Goal: Task Accomplishment & Management: Manage account settings

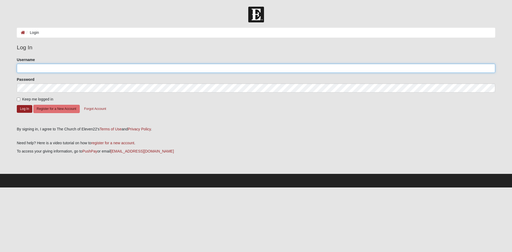
click at [78, 69] on input "Username" at bounding box center [256, 68] width 478 height 9
drag, startPoint x: 60, startPoint y: 69, endPoint x: 35, endPoint y: 68, distance: 25.9
click at [35, 68] on input "camarsh#1Graciemarsh" at bounding box center [256, 68] width 478 height 9
drag, startPoint x: 62, startPoint y: 67, endPoint x: 35, endPoint y: 67, distance: 26.6
click at [35, 67] on input "camarsh#1Graciemarsh" at bounding box center [256, 68] width 478 height 9
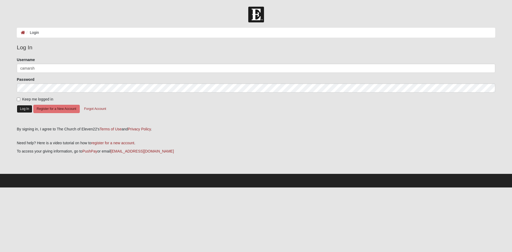
click at [23, 108] on button "Log In" at bounding box center [24, 109] width 15 height 8
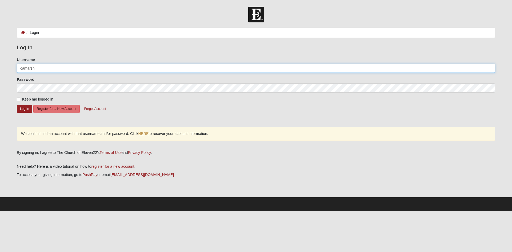
click at [24, 68] on input "camarsh" at bounding box center [256, 68] width 478 height 9
type input "connermarsh"
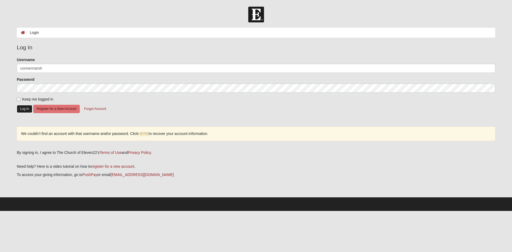
click at [24, 108] on button "Log In" at bounding box center [24, 109] width 15 height 8
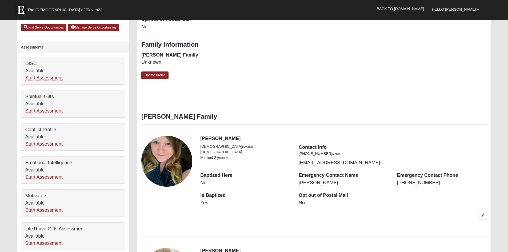
scroll to position [293, 0]
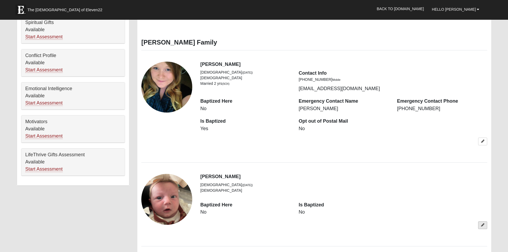
click at [479, 225] on link at bounding box center [482, 225] width 9 height 8
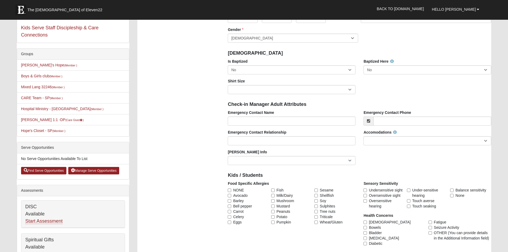
scroll to position [80, 0]
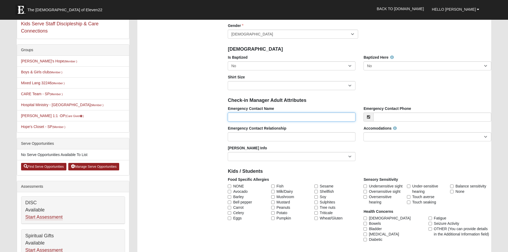
click at [282, 117] on input "Emergency Contact Name" at bounding box center [292, 116] width 128 height 9
type input "[PERSON_NAME]"
click at [263, 135] on input "Emergency Contact Relationship" at bounding box center [292, 136] width 128 height 9
type input "Father"
click at [390, 118] on input "Emergency Contact Phone" at bounding box center [432, 116] width 118 height 9
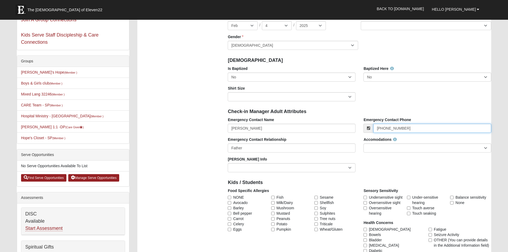
scroll to position [107, 0]
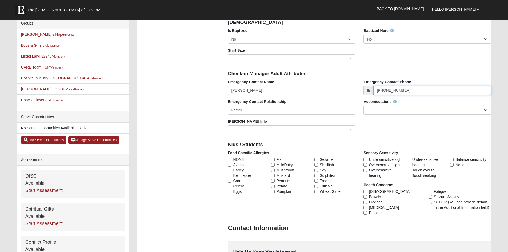
type input "[PHONE_NUMBER]"
click at [485, 110] on select "None Needed Self Contained Special Needs Needs a Buddy Needs an ASL Interpreter…" at bounding box center [427, 110] width 128 height 9
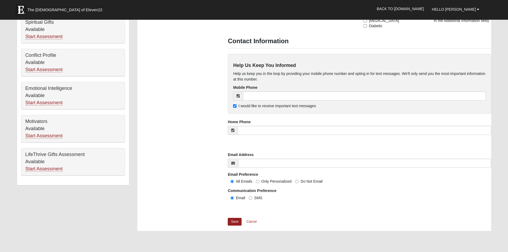
scroll to position [293, 0]
click at [236, 221] on link "Save" at bounding box center [235, 222] width 14 height 8
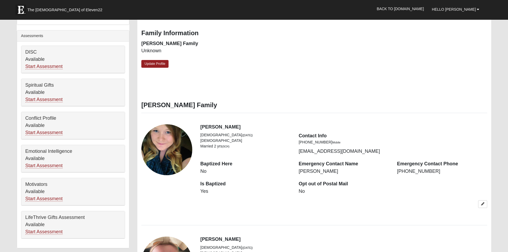
scroll to position [240, 0]
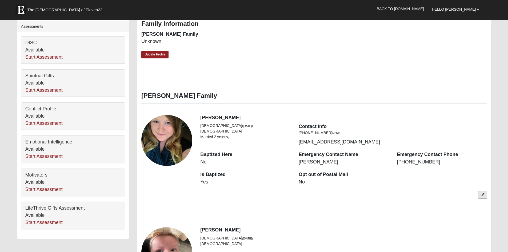
click at [483, 193] on icon at bounding box center [482, 194] width 3 height 3
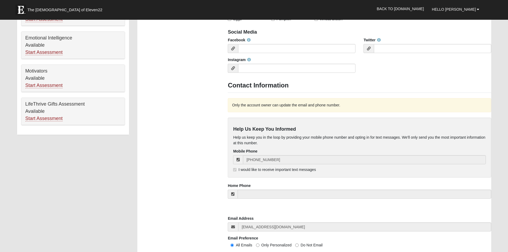
scroll to position [453, 0]
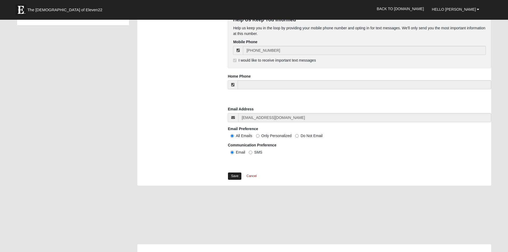
click at [232, 176] on link "Save" at bounding box center [235, 176] width 14 height 8
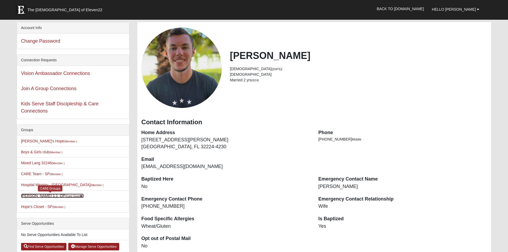
click at [65, 195] on small "(Care Giver )" at bounding box center [74, 195] width 18 height 3
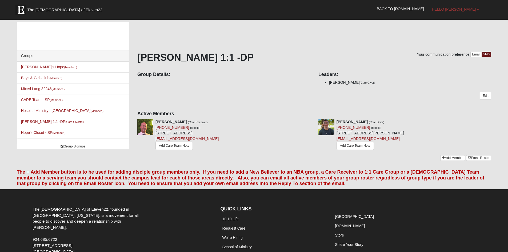
click at [478, 8] on b at bounding box center [477, 9] width 2 height 4
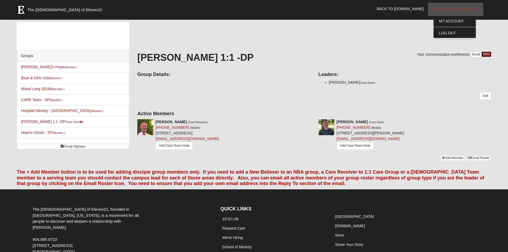
click at [477, 8] on b at bounding box center [477, 9] width 2 height 4
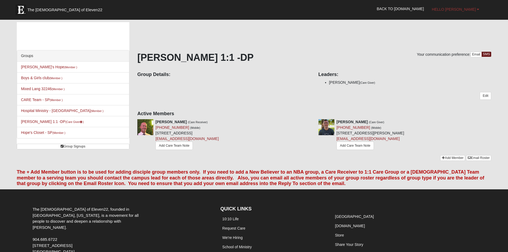
click at [478, 9] on b at bounding box center [477, 9] width 2 height 4
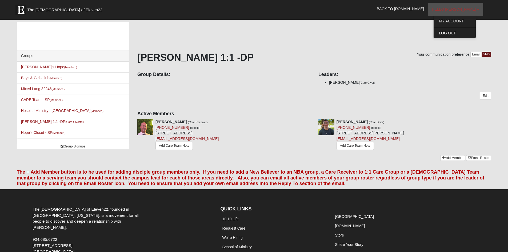
click at [478, 9] on b at bounding box center [477, 9] width 2 height 4
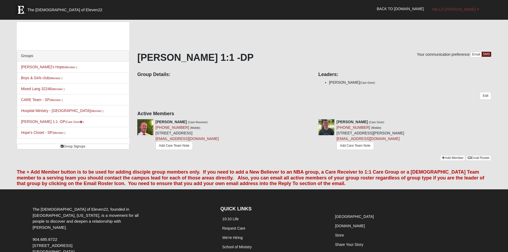
click at [478, 9] on b at bounding box center [477, 9] width 2 height 4
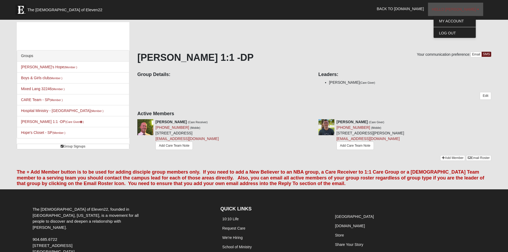
click at [478, 9] on b at bounding box center [477, 9] width 2 height 4
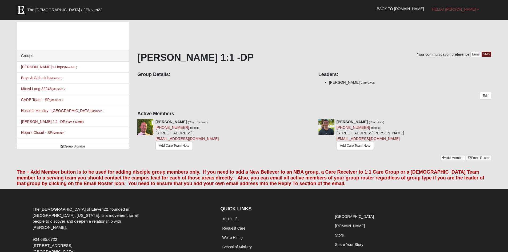
click at [464, 8] on span "Hello Conner" at bounding box center [454, 9] width 44 height 4
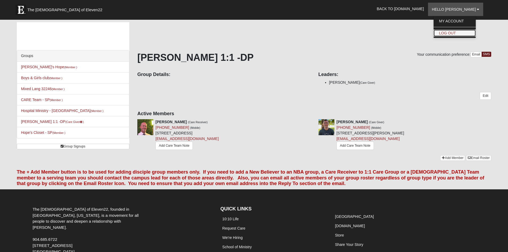
click at [465, 33] on link "Log Out" at bounding box center [454, 33] width 42 height 7
